Goal: Task Accomplishment & Management: Manage account settings

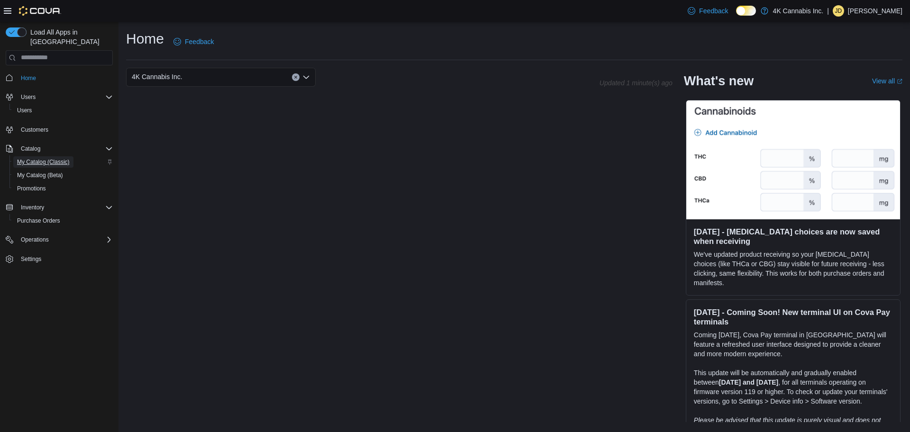
click at [63, 158] on span "My Catalog (Classic)" at bounding box center [43, 162] width 53 height 8
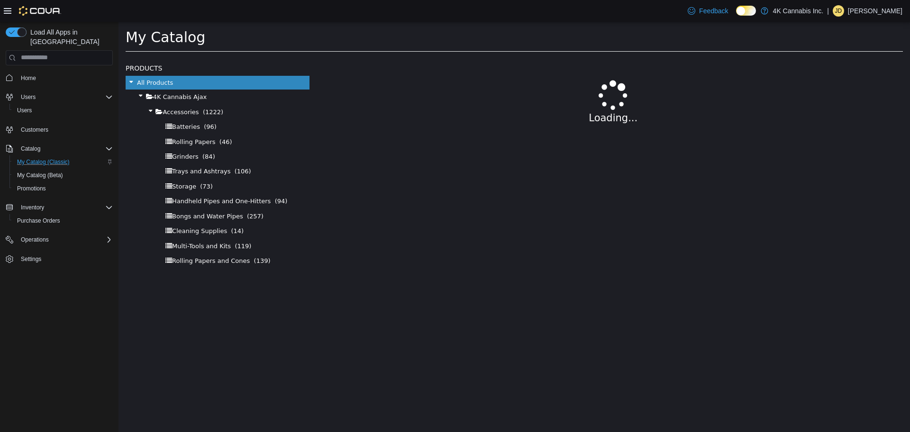
select select "**********"
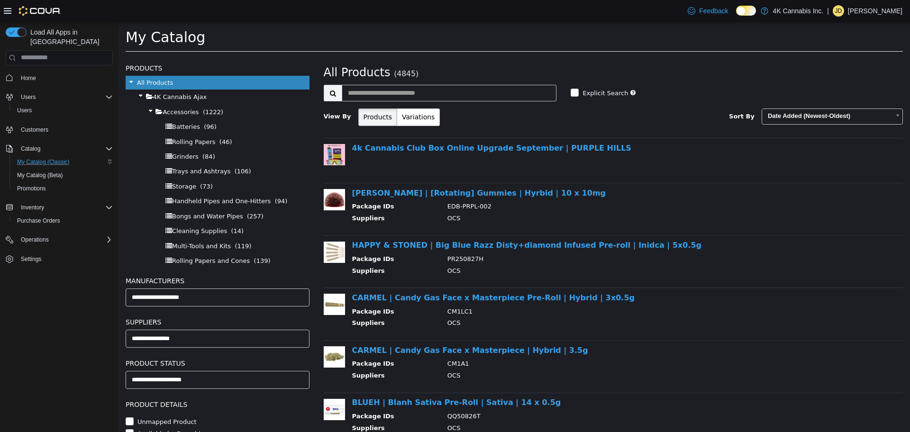
click at [859, 44] on div at bounding box center [867, 37] width 72 height 18
click at [872, 45] on div at bounding box center [867, 37] width 72 height 18
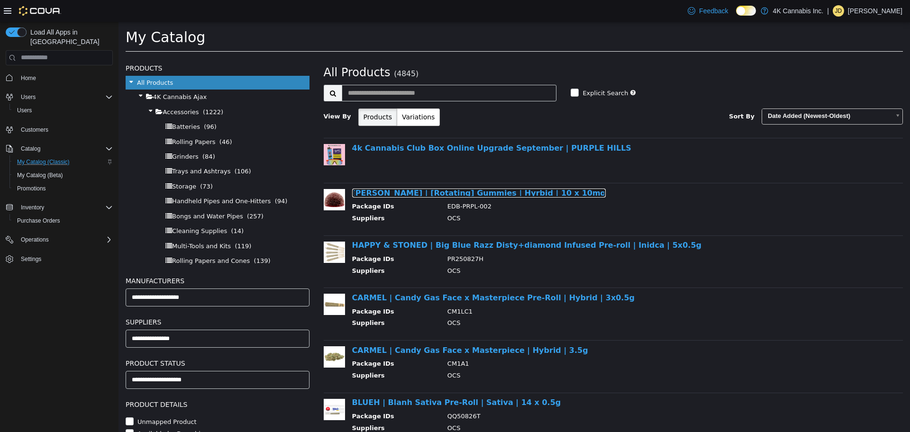
click at [375, 193] on link "[PERSON_NAME] | [Rotating] Gummies | Hyrbid | 10 x 10mg" at bounding box center [479, 192] width 254 height 9
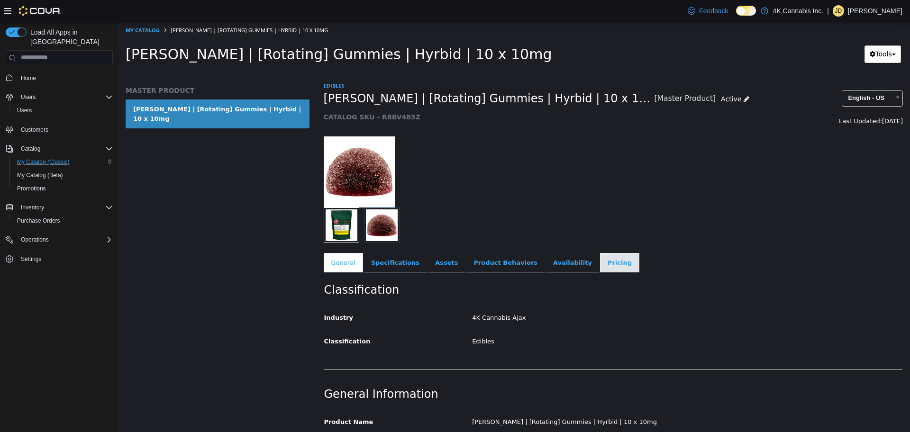
click at [600, 267] on link "Pricing" at bounding box center [619, 263] width 39 height 20
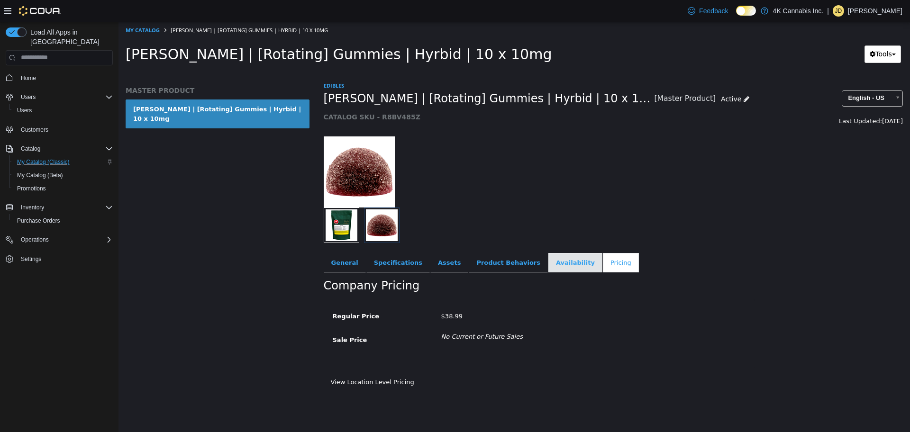
click at [549, 260] on link "Availability" at bounding box center [576, 263] width 54 height 20
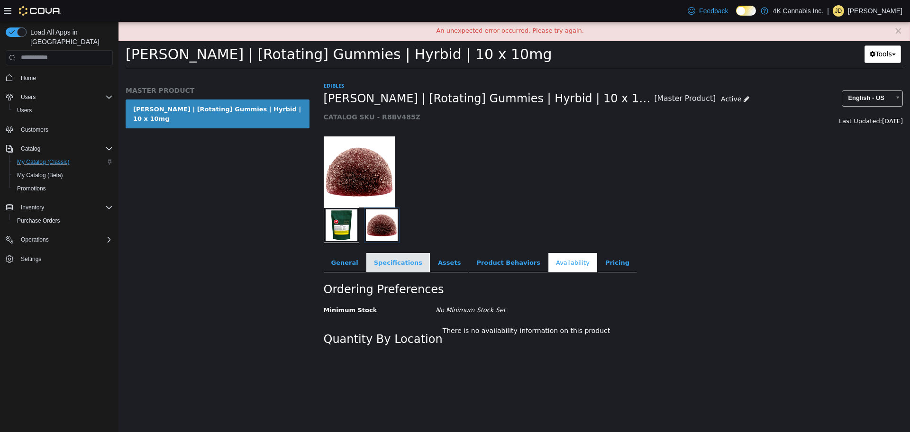
click at [413, 261] on link "Specifications" at bounding box center [399, 263] width 64 height 20
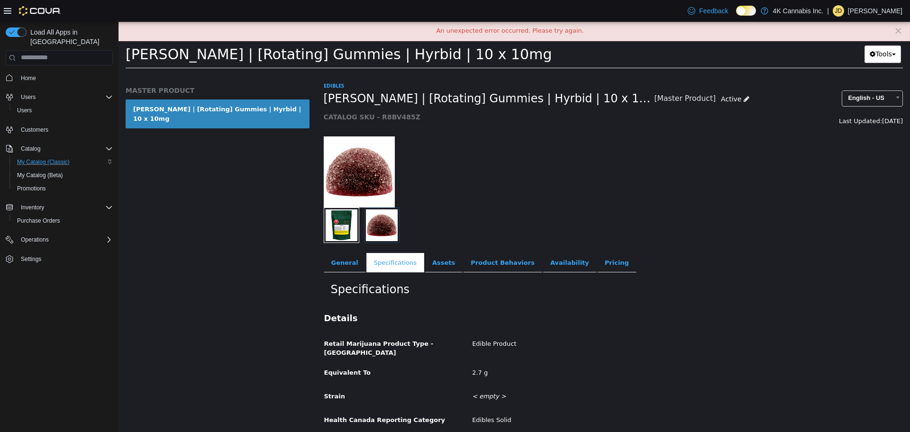
click at [850, 5] on div "| [PERSON_NAME] Jaden [PERSON_NAME]" at bounding box center [864, 10] width 75 height 11
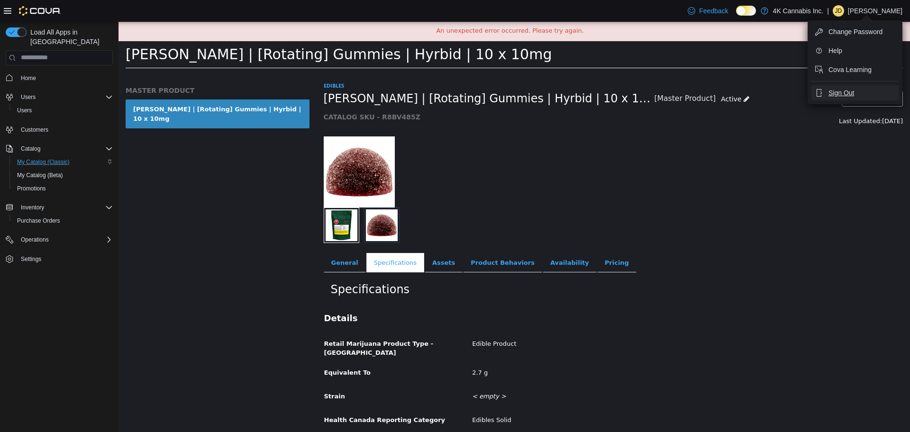
click at [841, 92] on span "Sign Out" at bounding box center [842, 92] width 26 height 9
